Goal: Find specific page/section: Find specific page/section

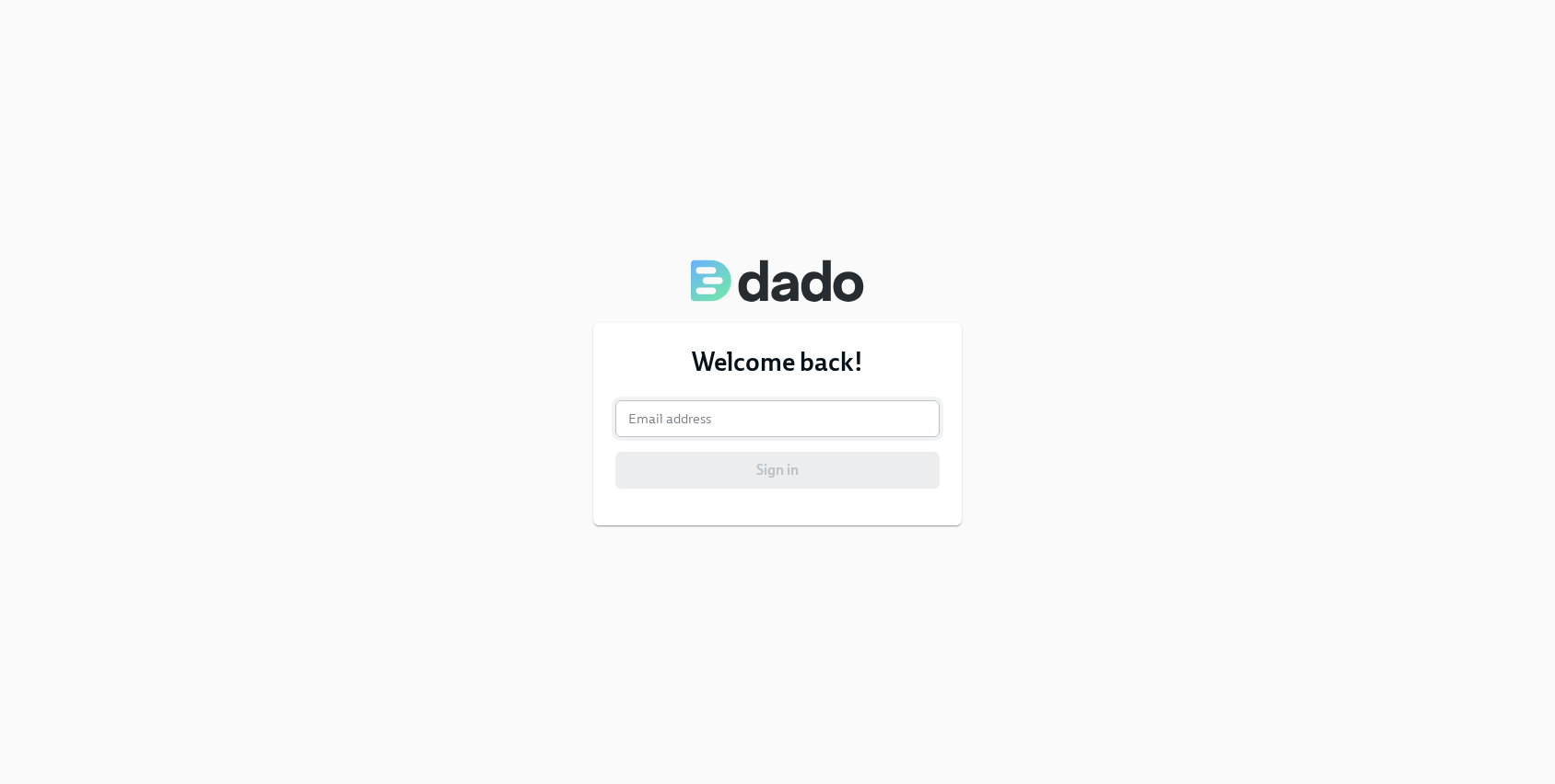
click at [695, 411] on input "email" at bounding box center [777, 418] width 324 height 37
type input "[PERSON_NAME][EMAIL_ADDRESS][PERSON_NAME][DOMAIN_NAME]"
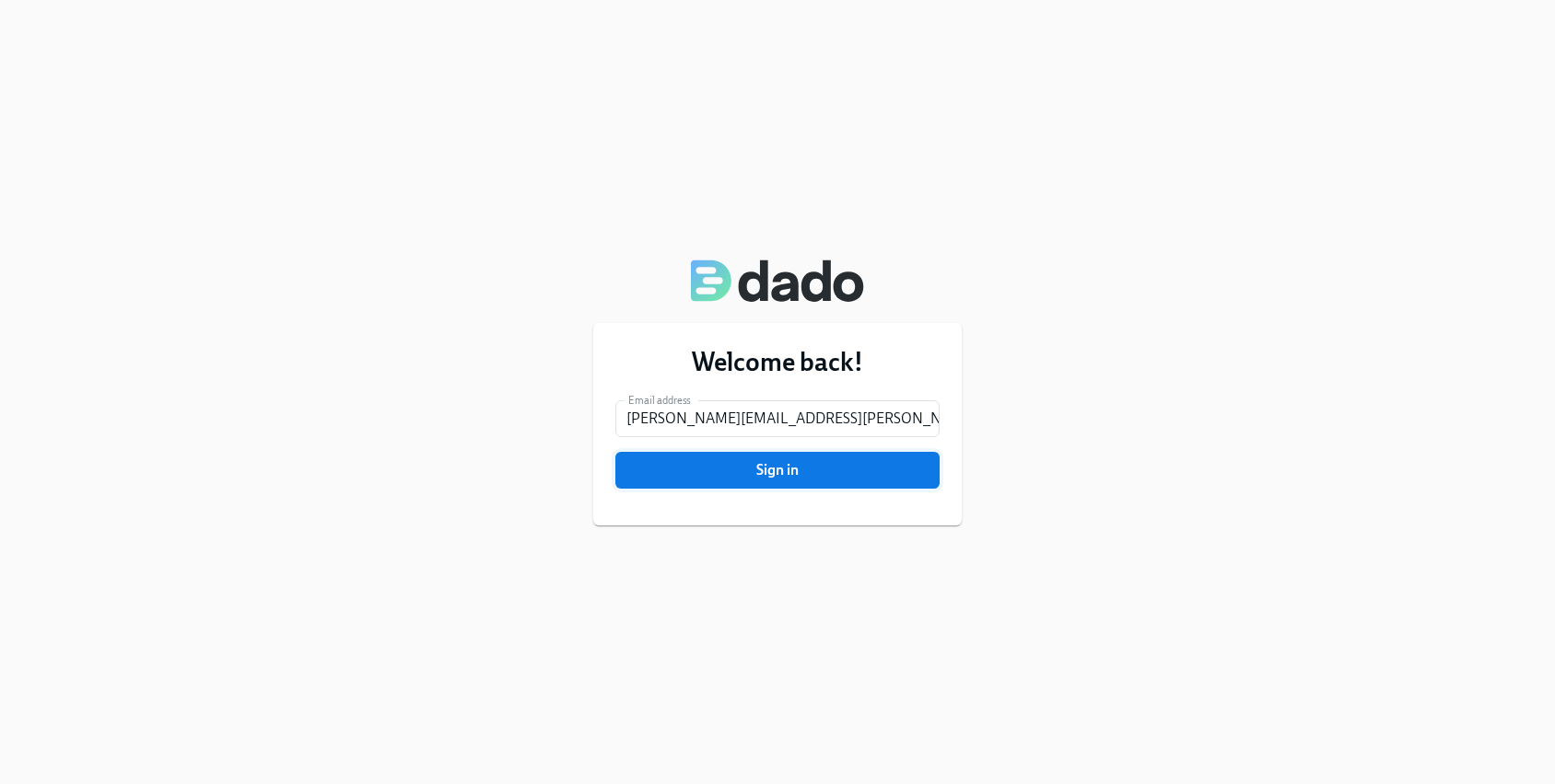
click at [768, 470] on span "Sign in" at bounding box center [777, 470] width 298 height 18
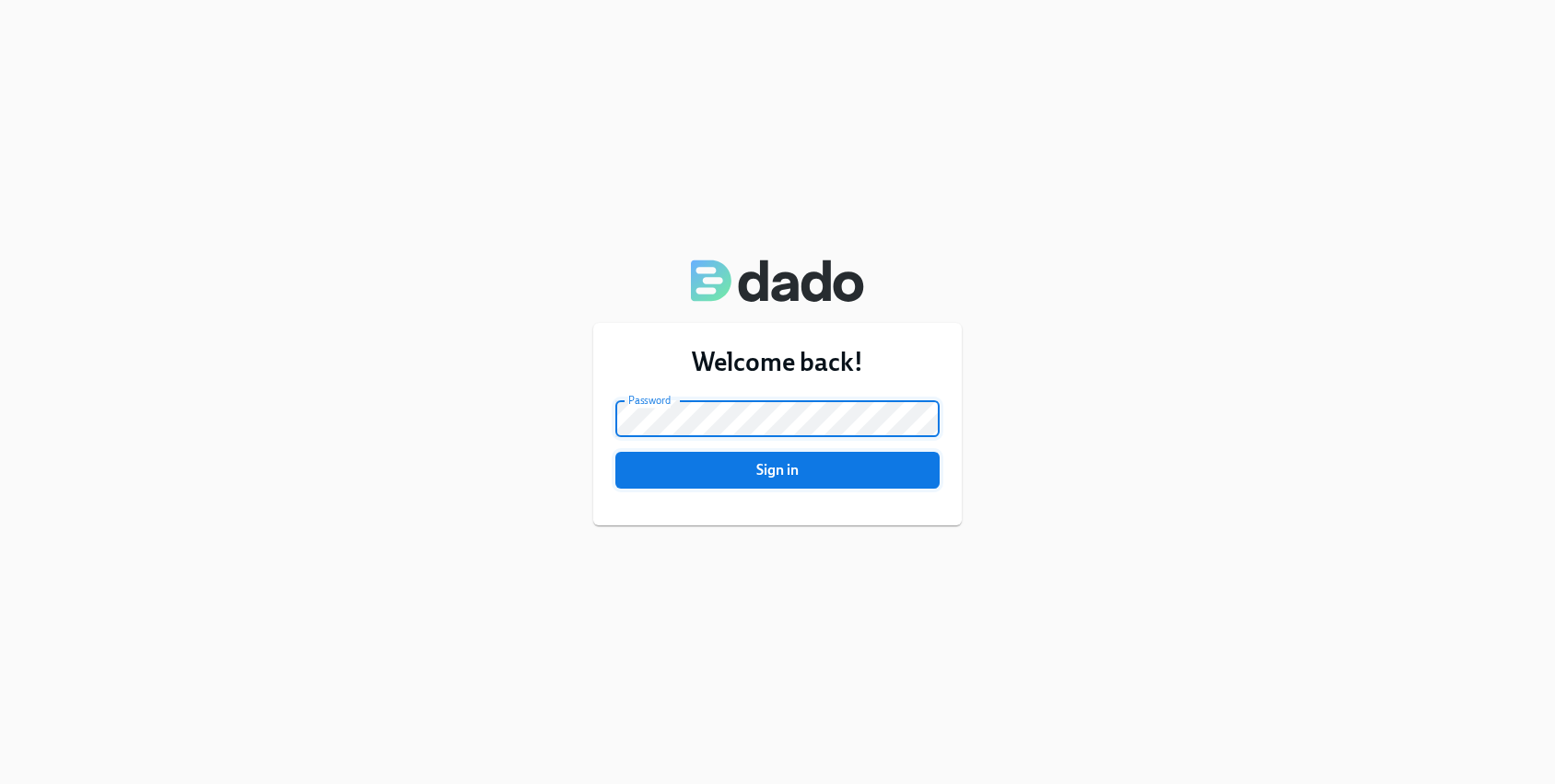
click at [743, 466] on span "Sign in" at bounding box center [777, 470] width 298 height 18
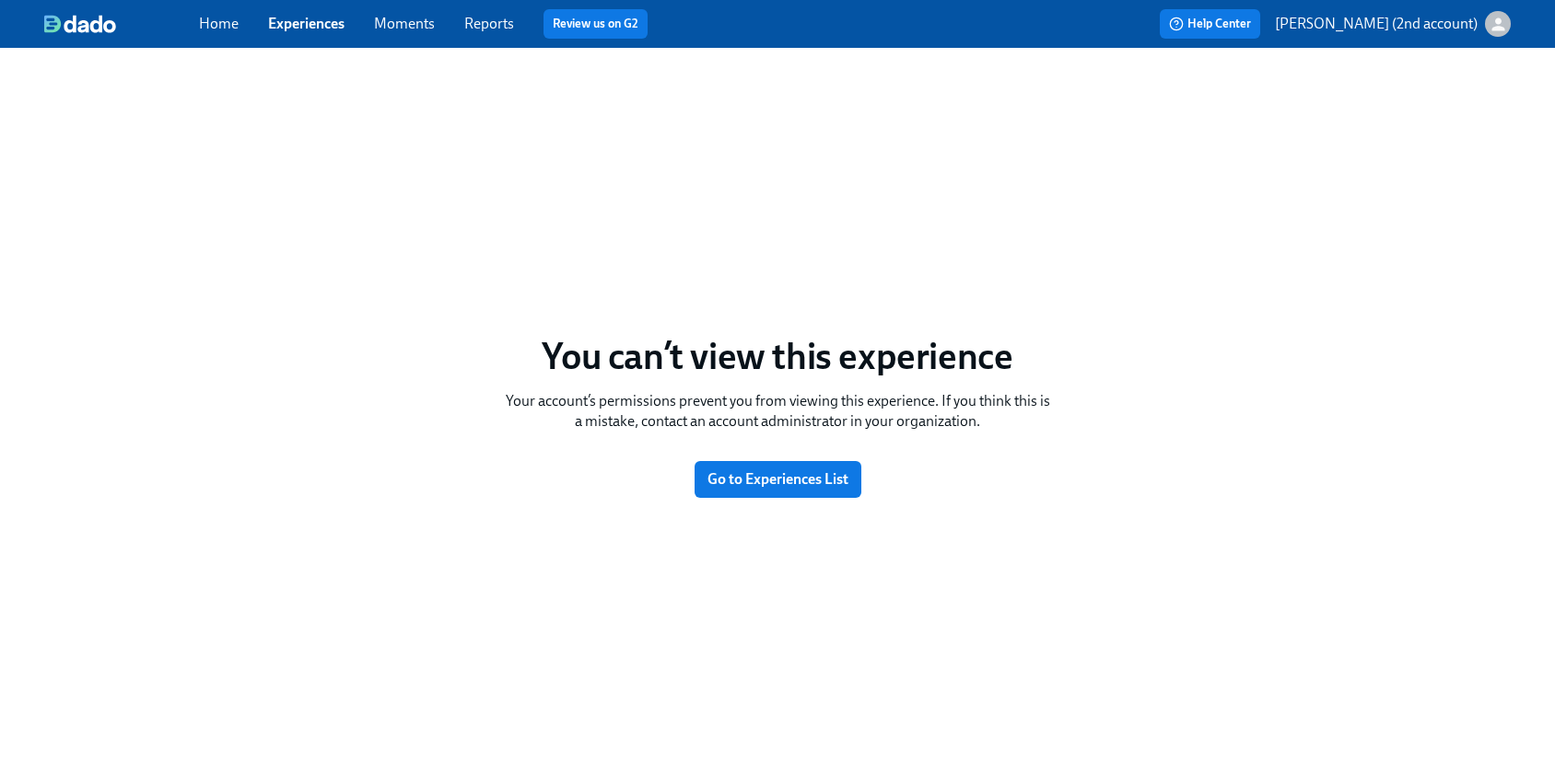
click at [277, 16] on link "Experiences" at bounding box center [306, 24] width 77 height 18
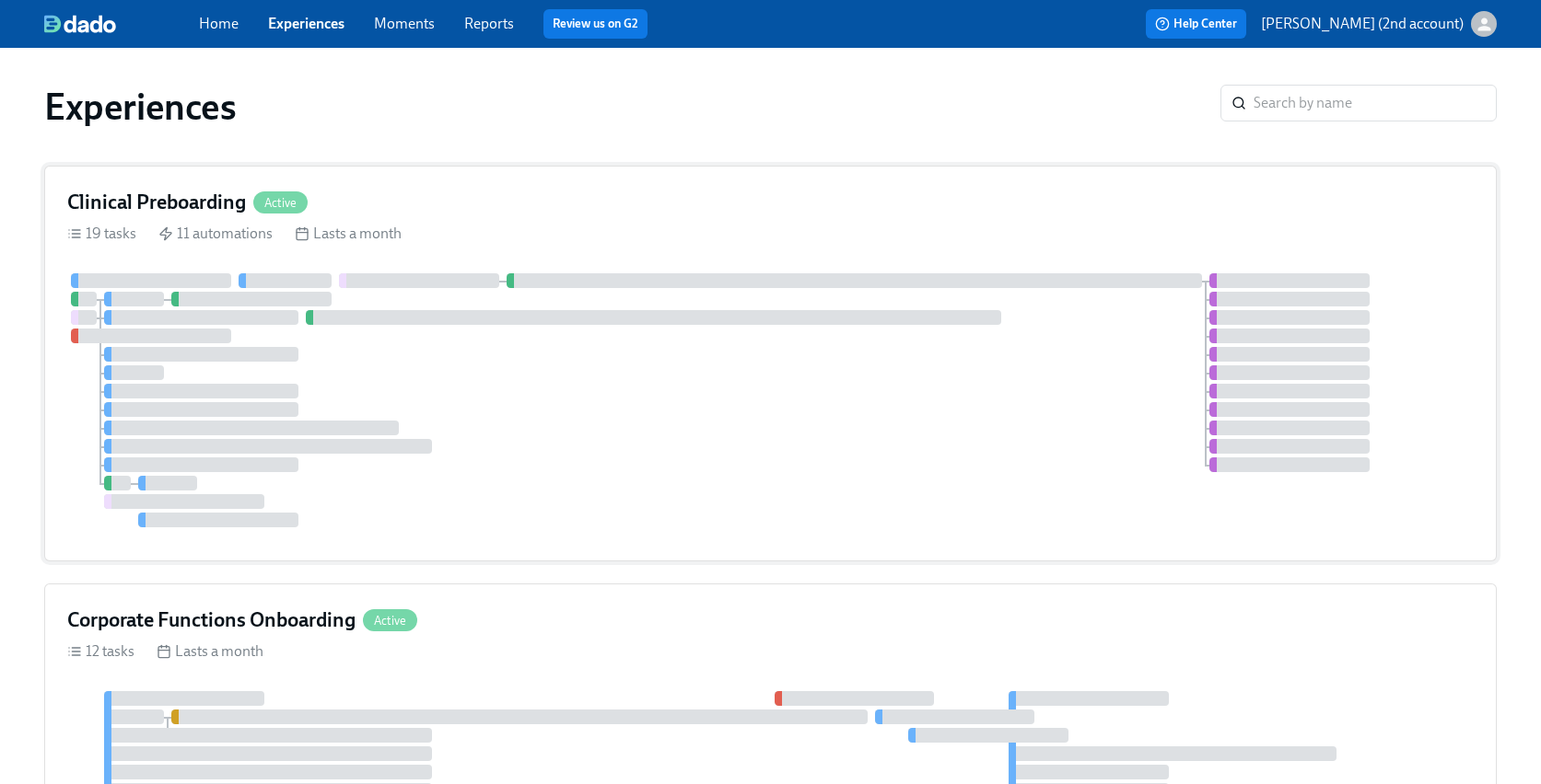
click at [408, 336] on div at bounding box center [770, 399] width 1406 height 254
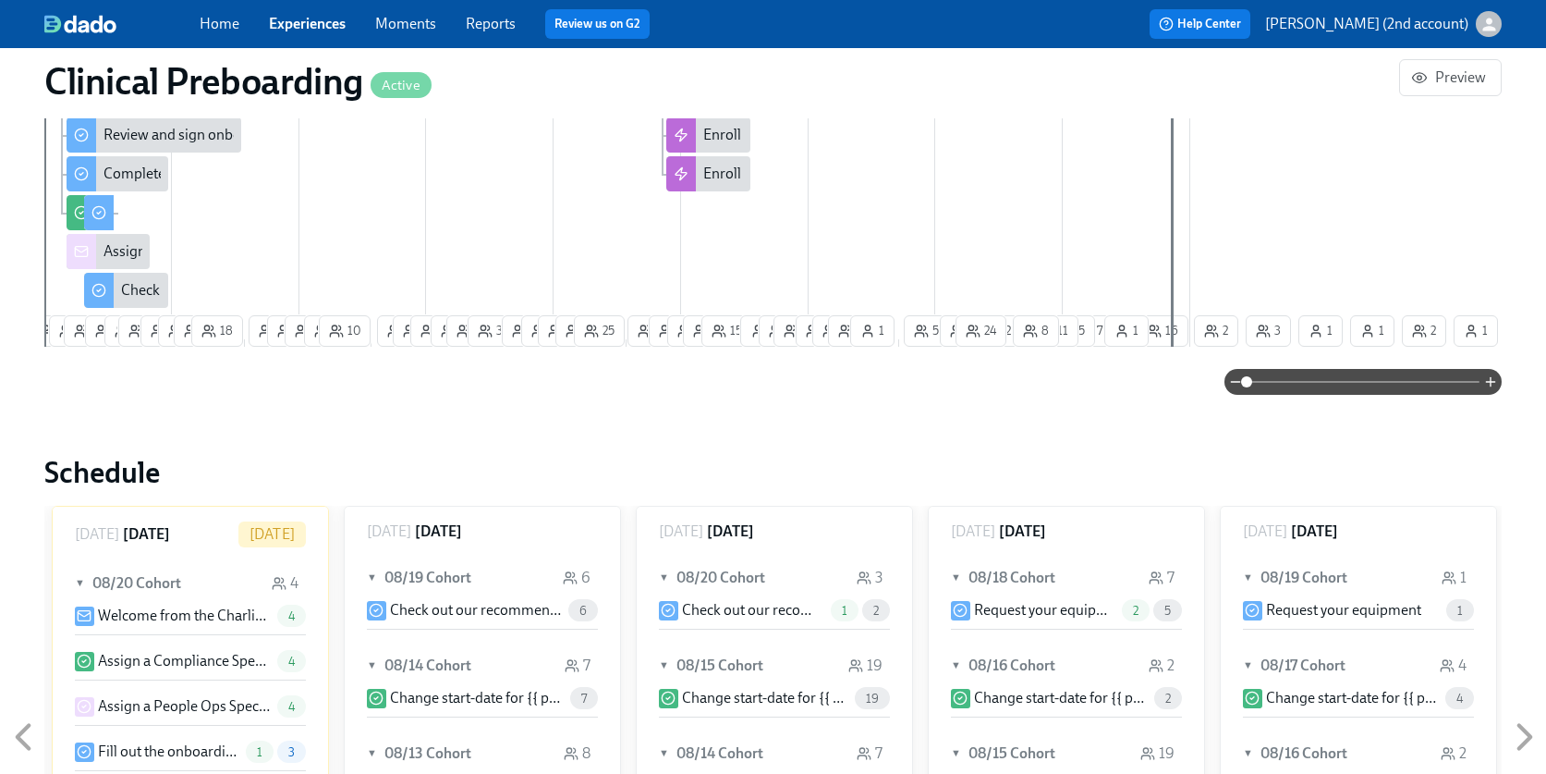
scroll to position [1799, 0]
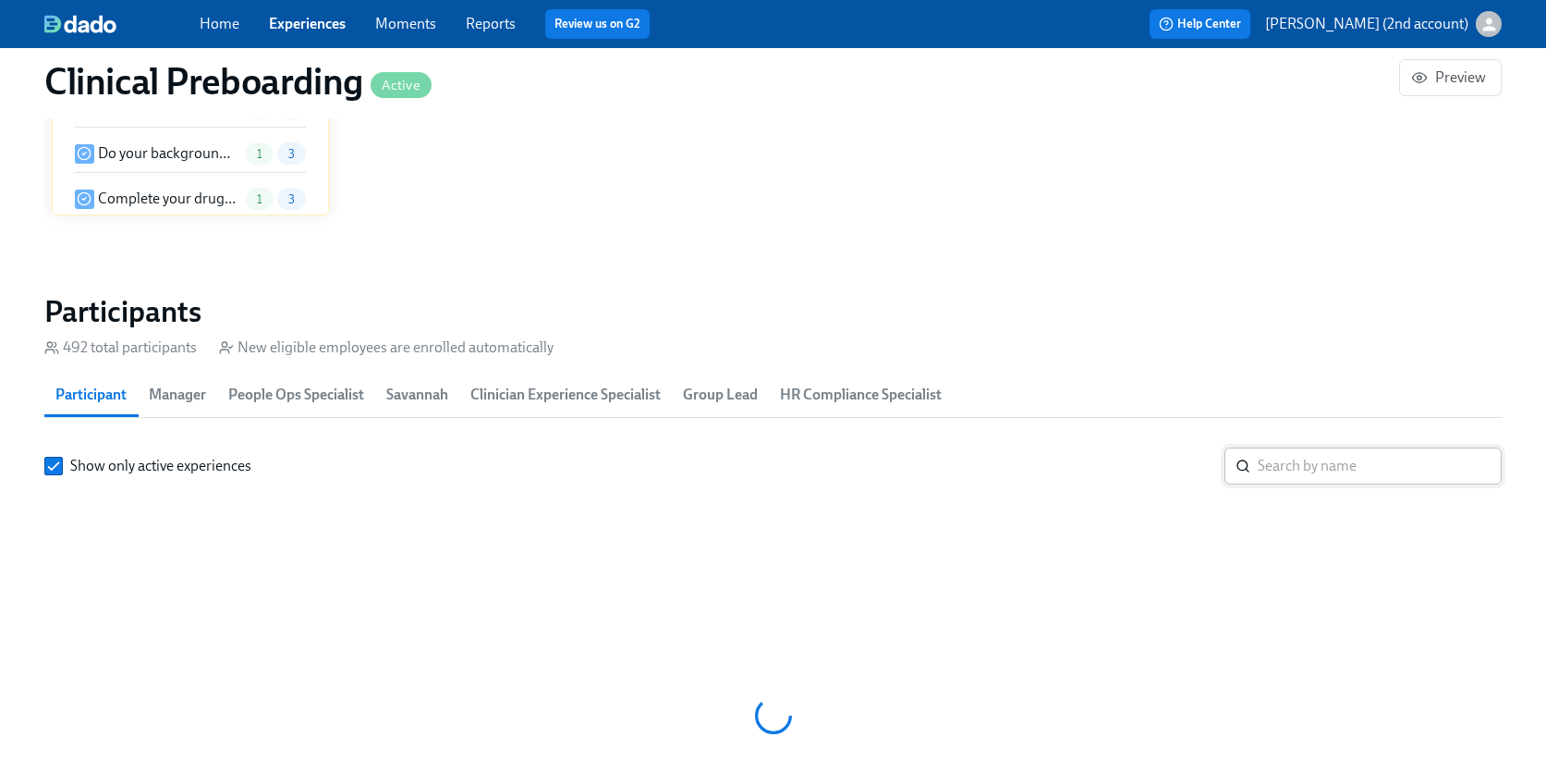
click at [1305, 458] on input "search" at bounding box center [1380, 465] width 244 height 37
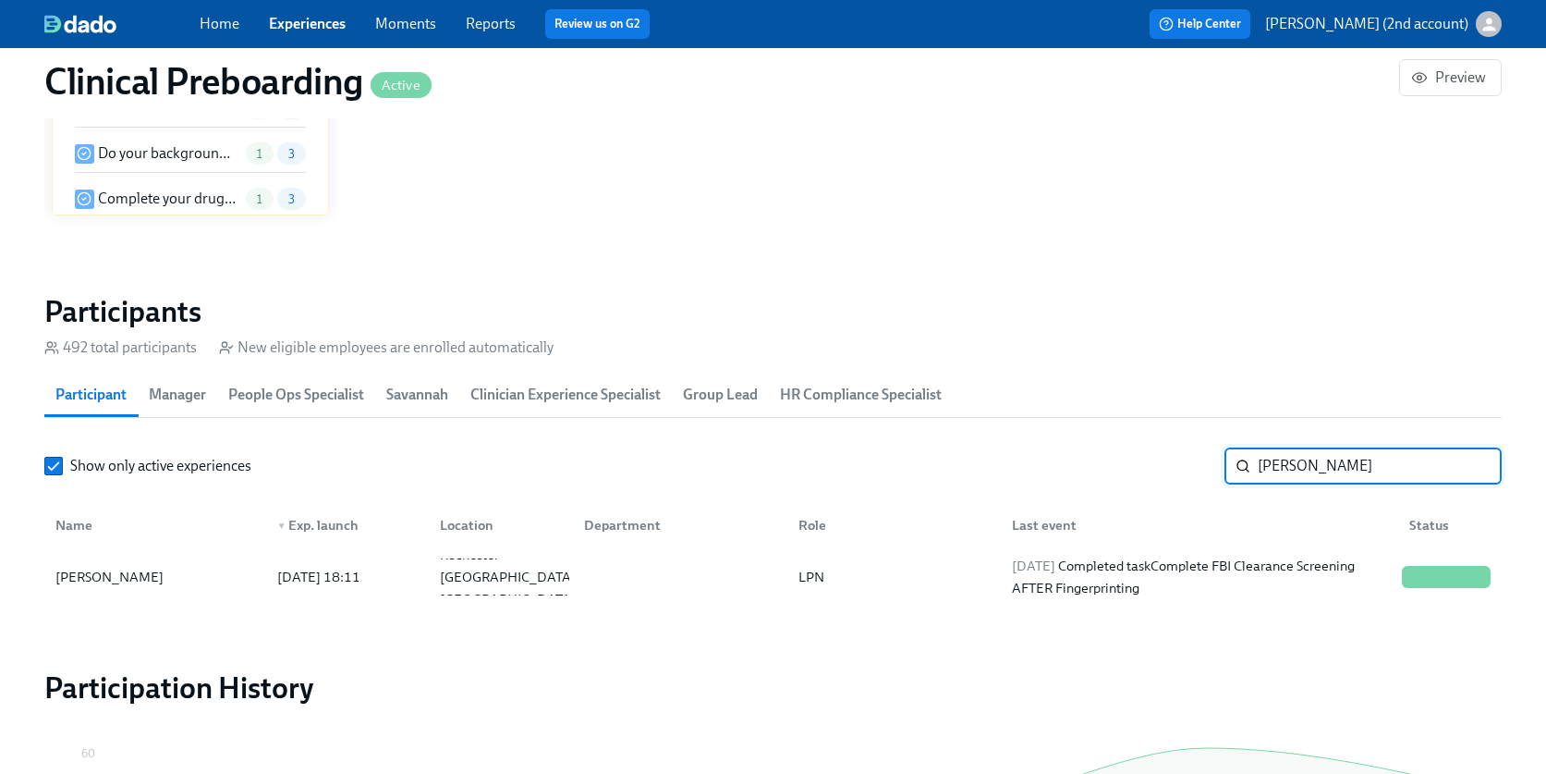
drag, startPoint x: 1156, startPoint y: 480, endPoint x: 999, endPoint y: 477, distance: 157.1
click at [1022, 481] on div "Show only active experiences [PERSON_NAME] ​" at bounding box center [773, 465] width 1458 height 37
type input "c"
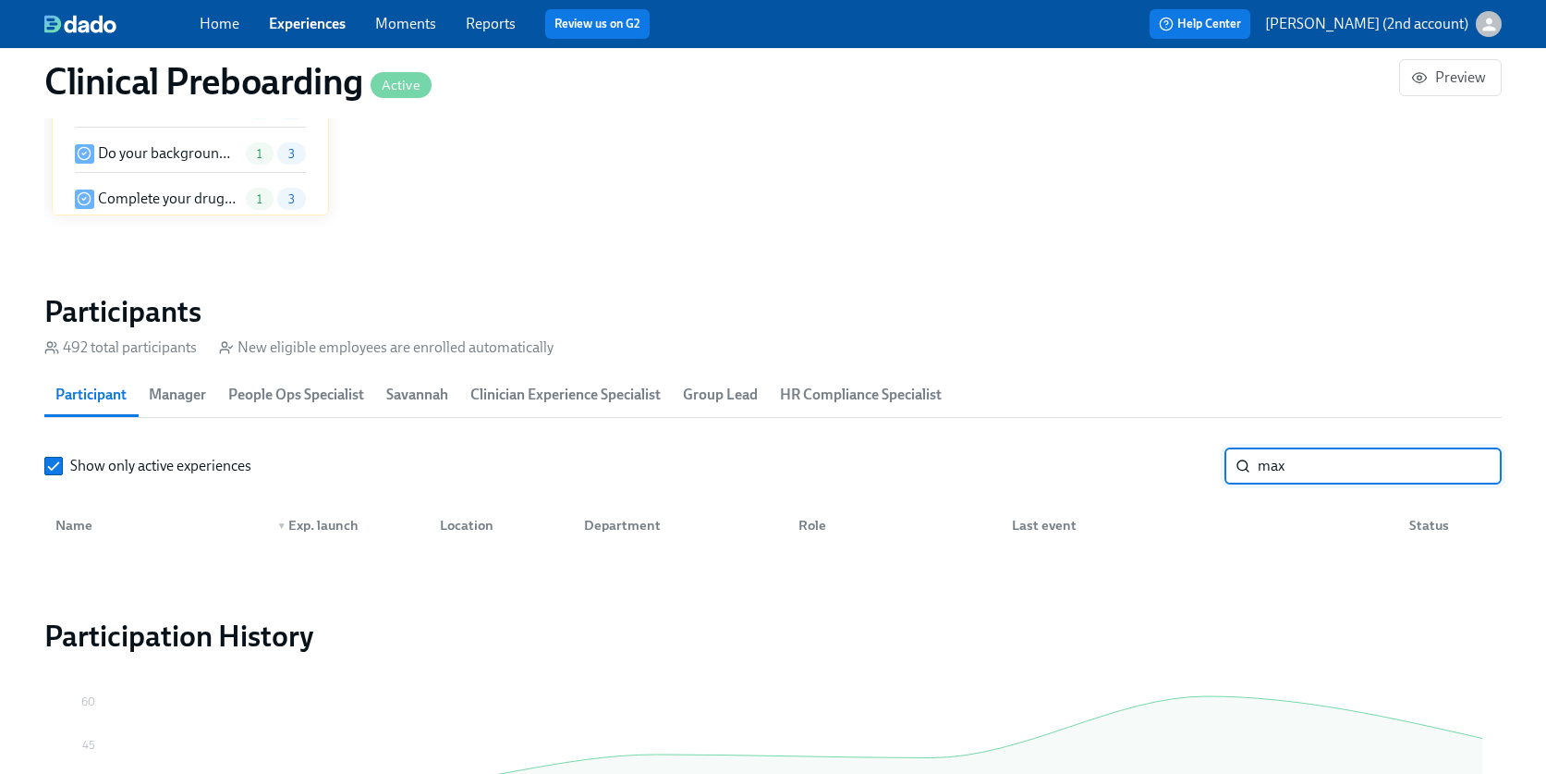
type input "max"
click at [304, 27] on link "Experiences" at bounding box center [307, 24] width 77 height 18
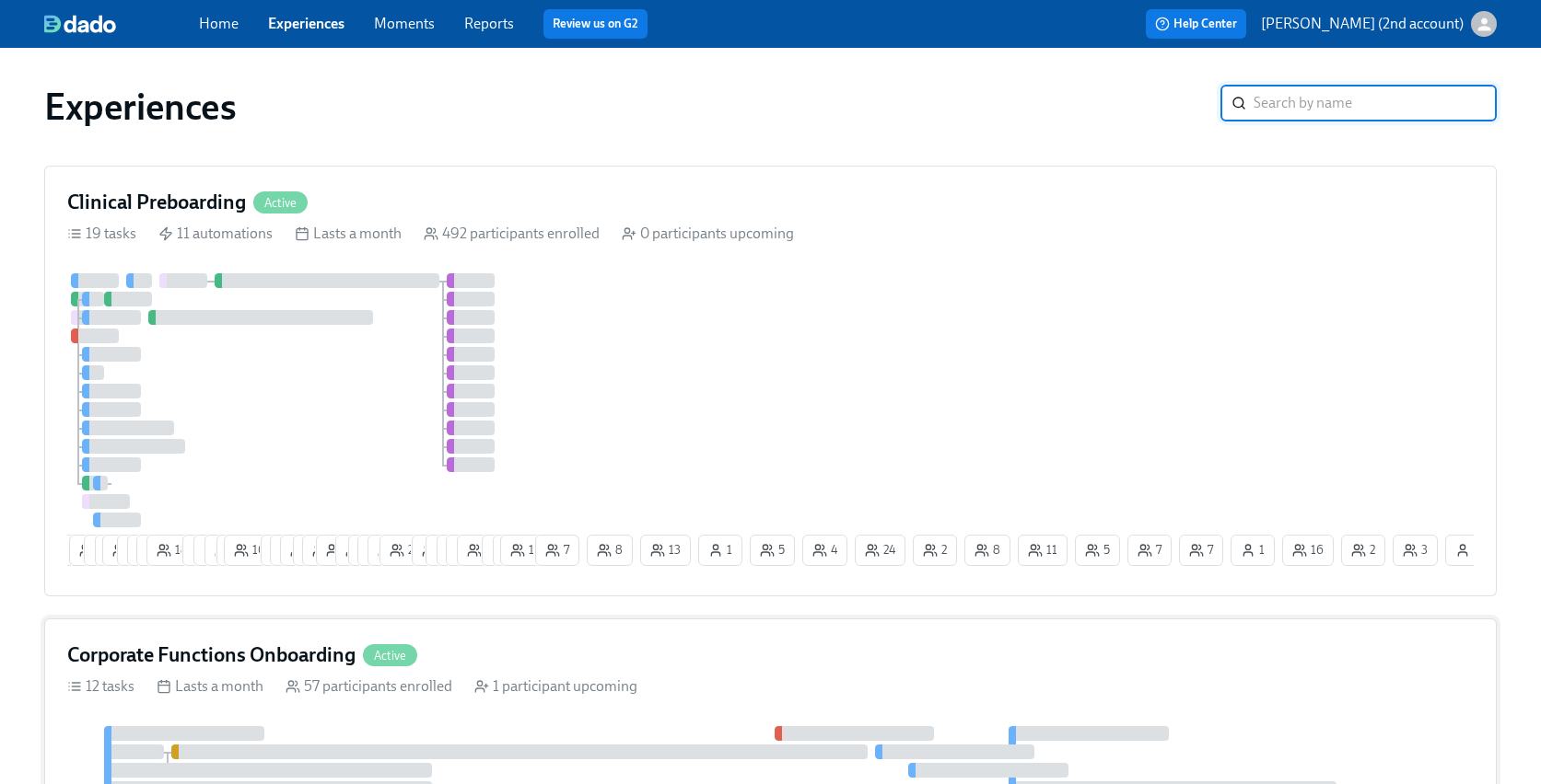
click at [312, 648] on div "Corporate Functions Onboarding Active 12 tasks Lasts a month 57 participants en…" at bounding box center [770, 797] width 1453 height 358
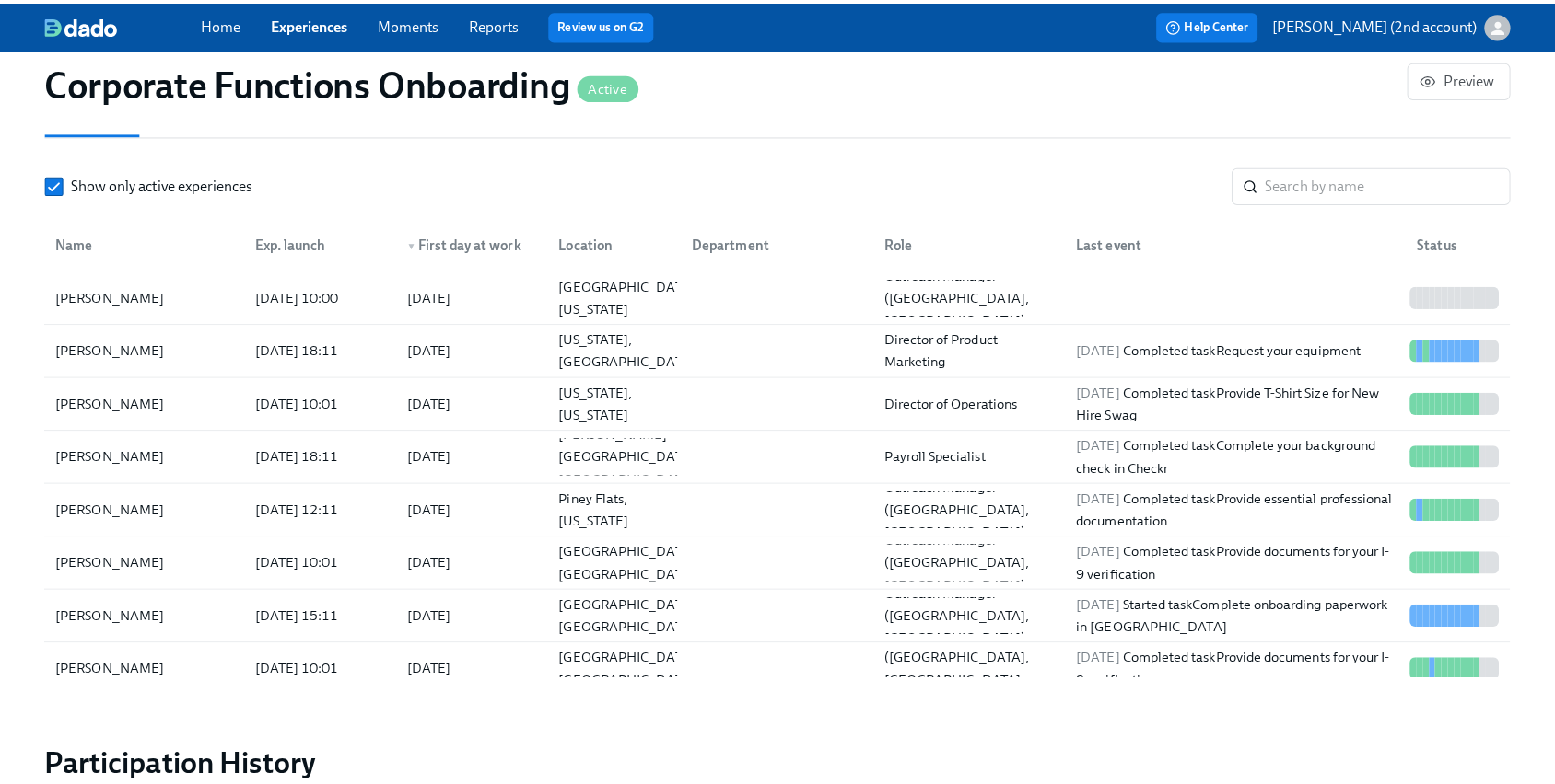
scroll to position [1777, 0]
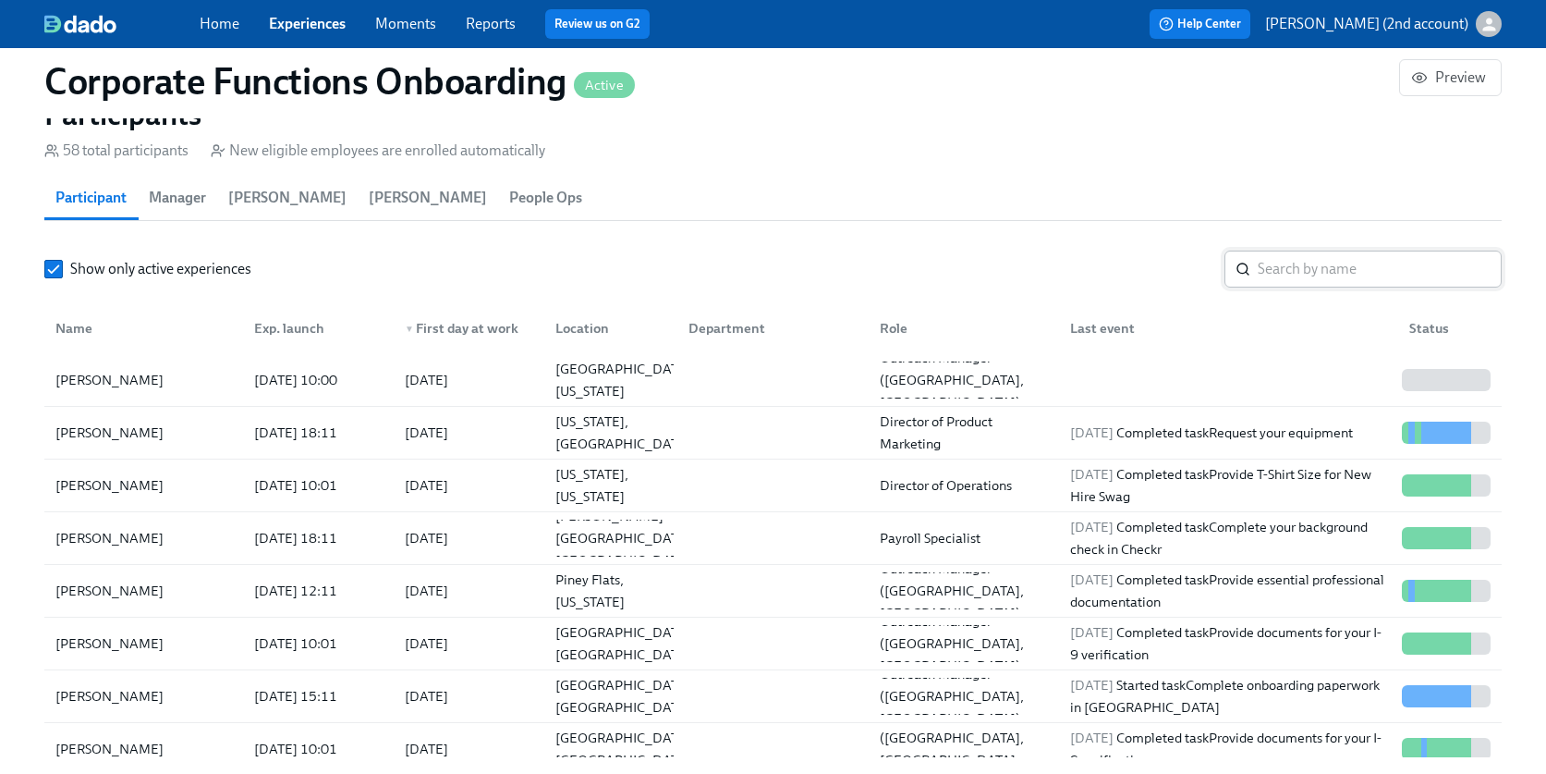
click at [1266, 278] on input "search" at bounding box center [1380, 268] width 244 height 37
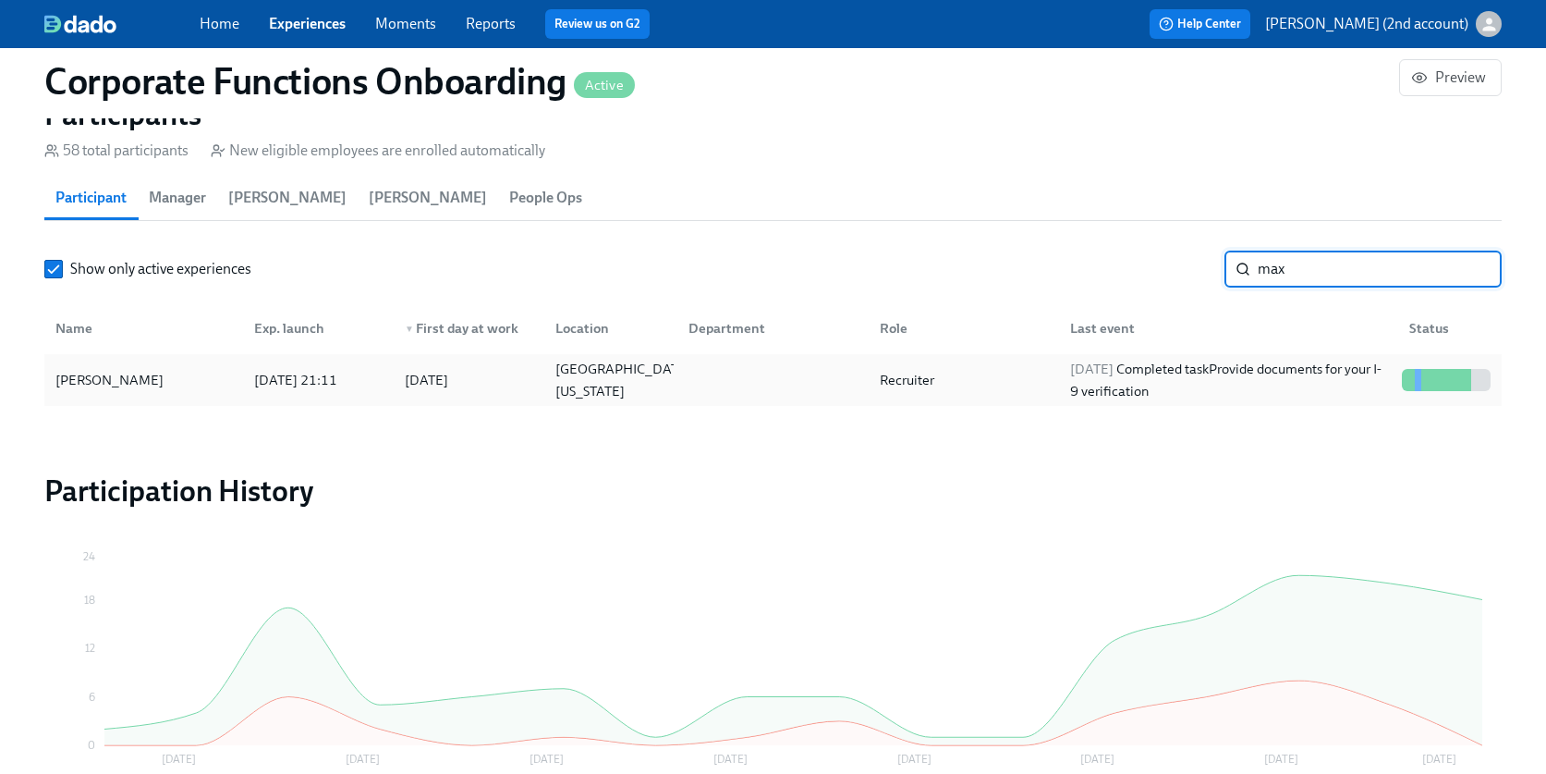
type input "max"
click at [809, 365] on div at bounding box center [769, 379] width 191 height 37
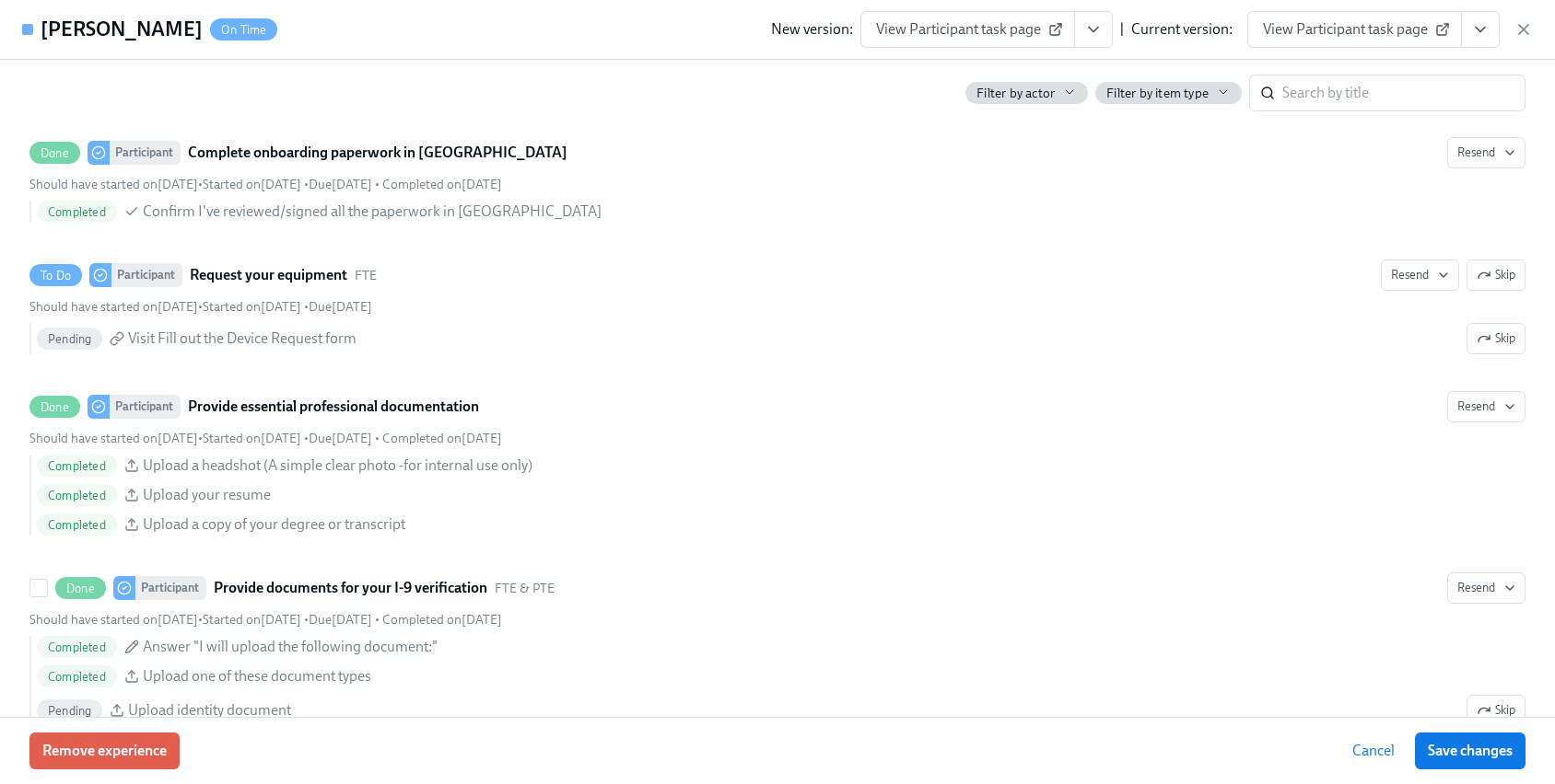
scroll to position [821, 0]
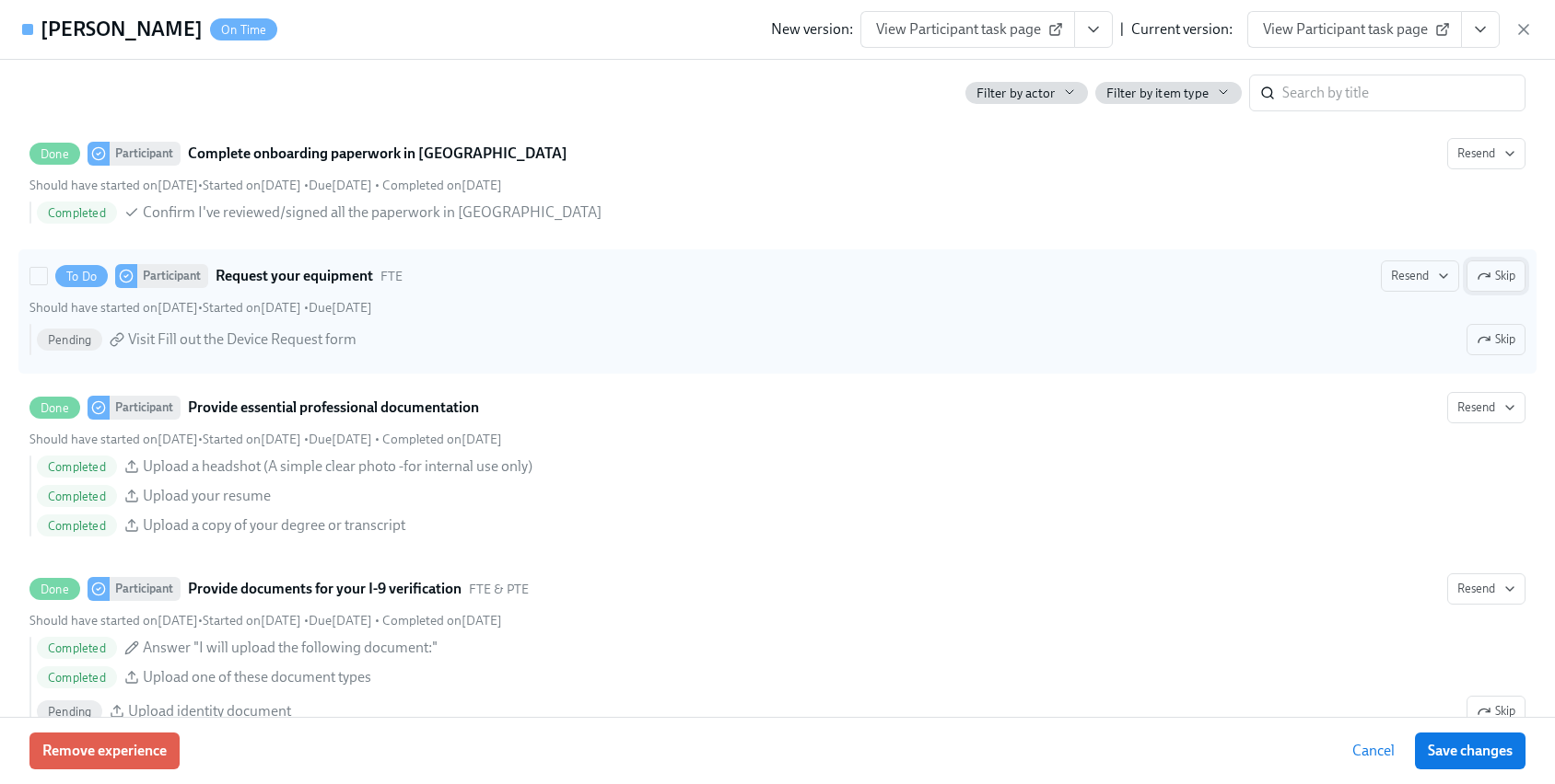
click at [1485, 271] on span "Skip" at bounding box center [1496, 276] width 39 height 18
